Goal: Find specific fact: Find specific fact

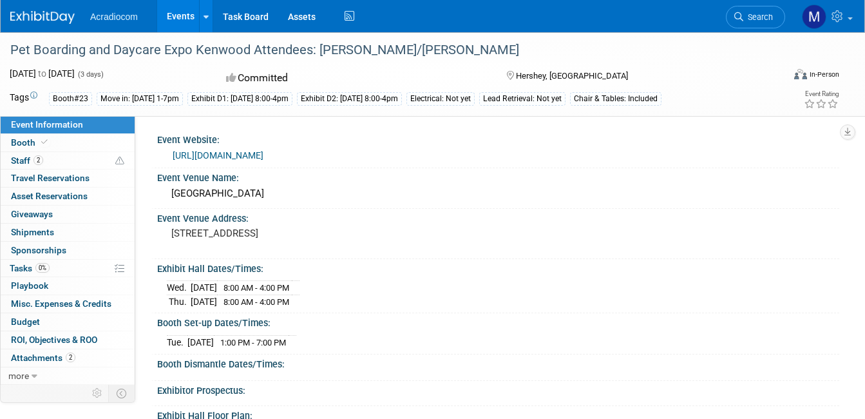
click at [178, 14] on link "Events" at bounding box center [180, 16] width 47 height 32
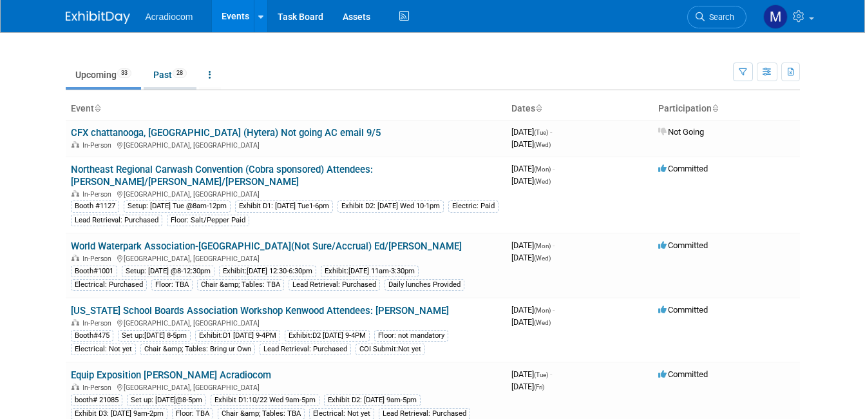
click at [158, 77] on link "Past 28" at bounding box center [170, 74] width 53 height 24
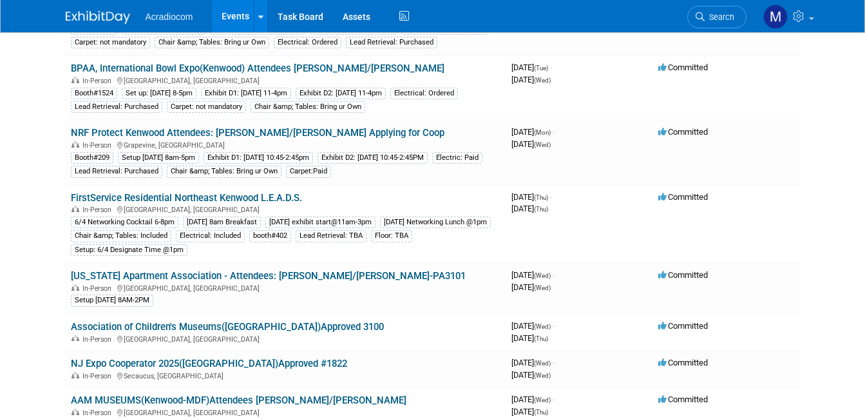
scroll to position [451, 0]
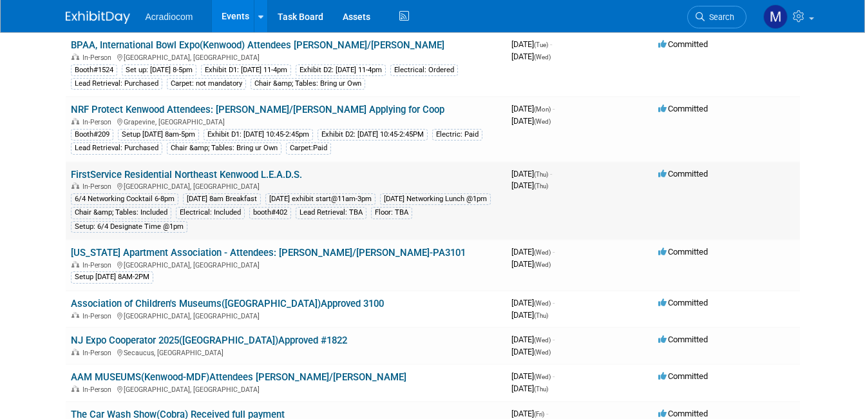
click at [173, 180] on link "FirstService Residential Northeast Kenwood L.E.A.D.S." at bounding box center [186, 175] width 231 height 12
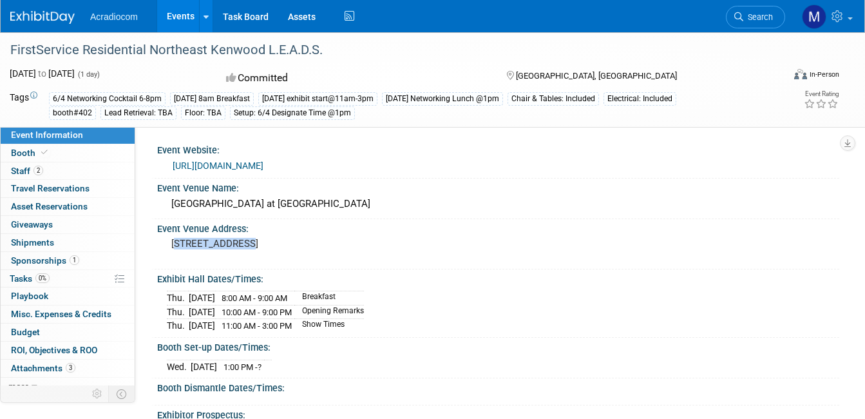
drag, startPoint x: 175, startPoint y: 243, endPoint x: 242, endPoint y: 242, distance: 67.6
click at [242, 242] on pre "[STREET_ADDRESS]" at bounding box center [299, 244] width 256 height 12
drag, startPoint x: 242, startPoint y: 242, endPoint x: 205, endPoint y: 240, distance: 37.5
click at [205, 240] on pre "400 Cedar Avenue, West Long Branch, NJ 07764" at bounding box center [299, 244] width 256 height 12
drag, startPoint x: 172, startPoint y: 245, endPoint x: 381, endPoint y: 240, distance: 208.8
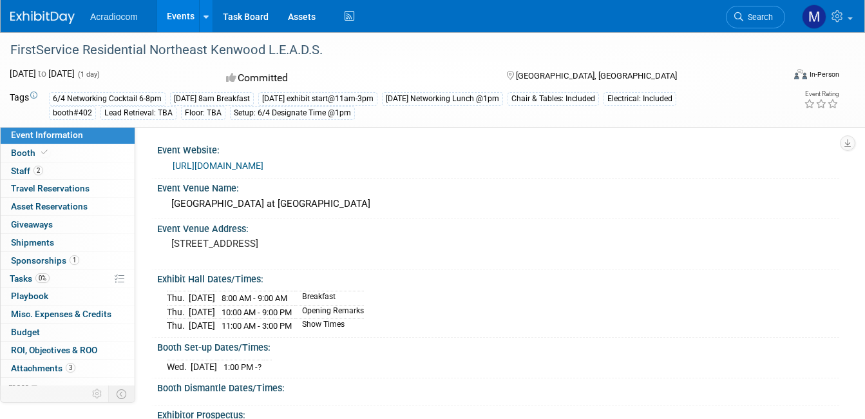
click at [381, 240] on pre "400 Cedar Avenue, West Long Branch, NJ 07764" at bounding box center [299, 244] width 256 height 12
drag, startPoint x: 381, startPoint y: 240, endPoint x: 372, endPoint y: 242, distance: 8.8
copy pre "400 Cedar Avenue, West Long Branch, NJ 07764"
